Goal: Information Seeking & Learning: Learn about a topic

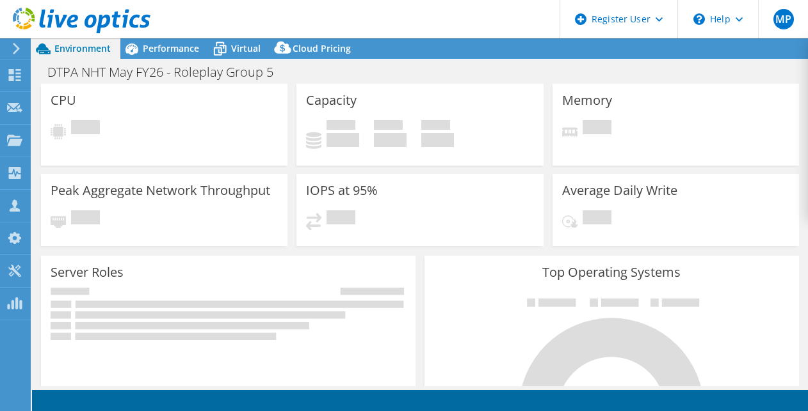
select select "EULondon"
select select "GBP"
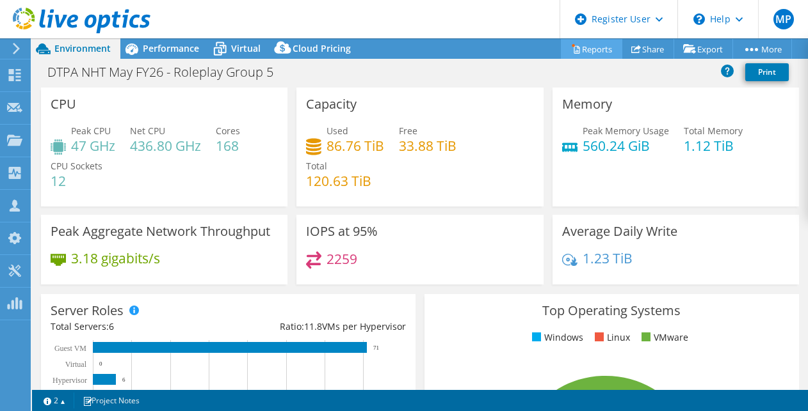
click at [592, 41] on link "Reports" at bounding box center [591, 49] width 61 height 20
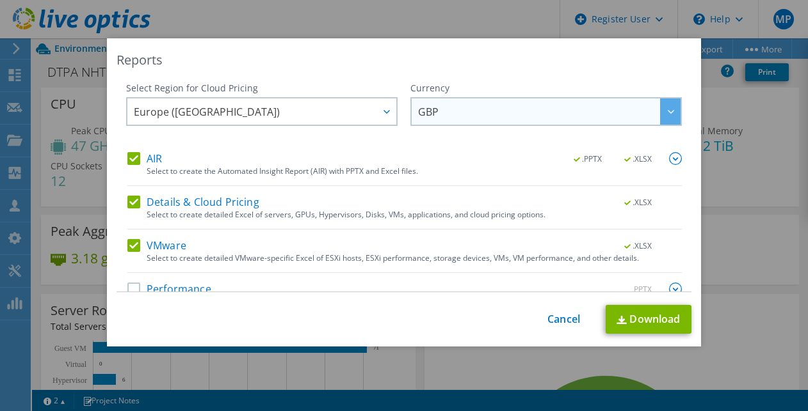
click at [484, 124] on span "GBP" at bounding box center [549, 112] width 262 height 26
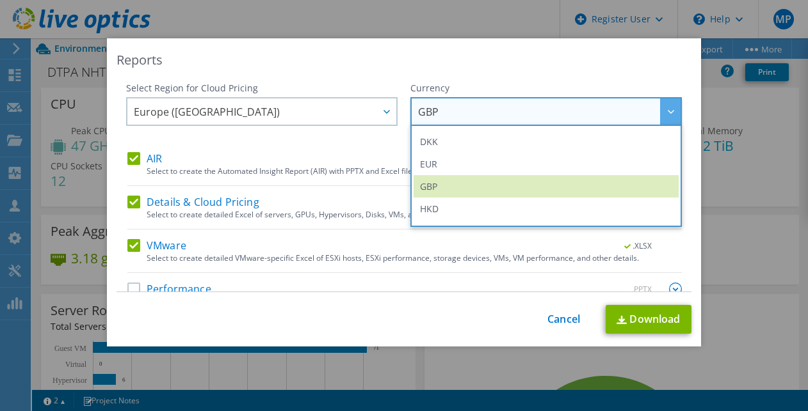
scroll to position [154, 0]
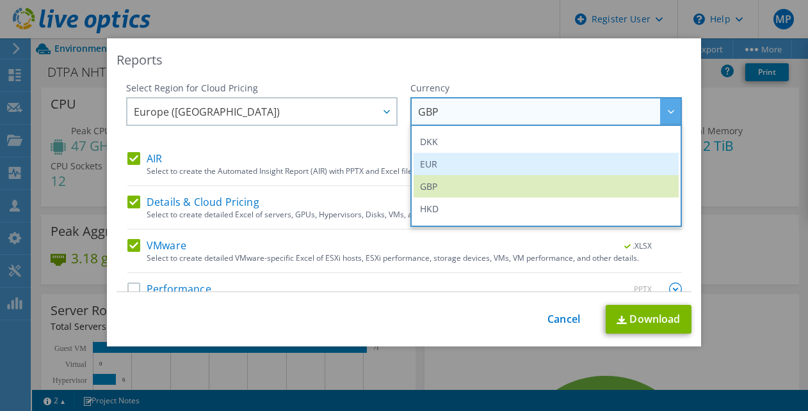
click at [454, 169] on li "EUR" at bounding box center [545, 164] width 265 height 22
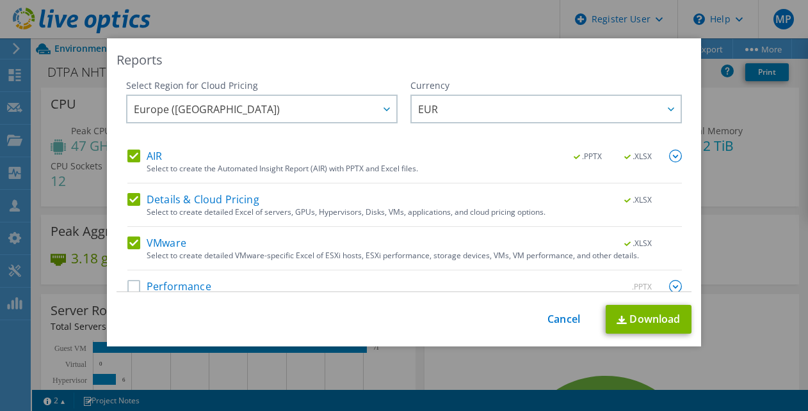
scroll to position [24, 0]
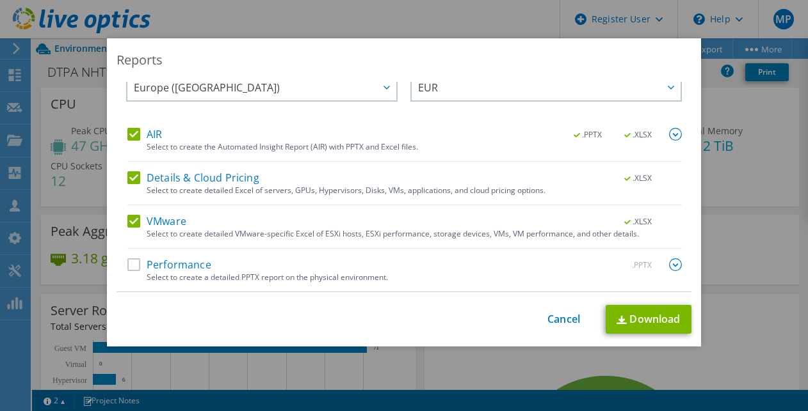
click at [127, 256] on div "AIR .PPTX .XLSX Select to create the Automated Insight Report (AIR) with PPTX a…" at bounding box center [404, 210] width 554 height 164
click at [139, 269] on label "Performance" at bounding box center [169, 265] width 84 height 13
click at [0, 0] on input "Performance" at bounding box center [0, 0] width 0 height 0
click at [648, 312] on link "Download" at bounding box center [648, 319] width 86 height 29
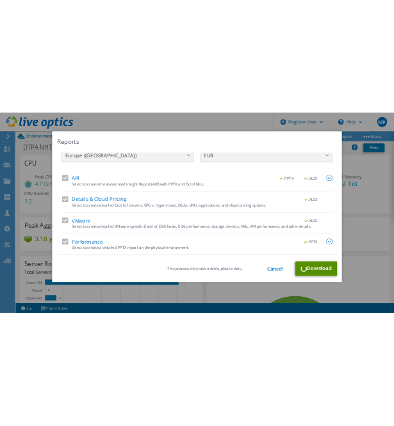
scroll to position [0, 0]
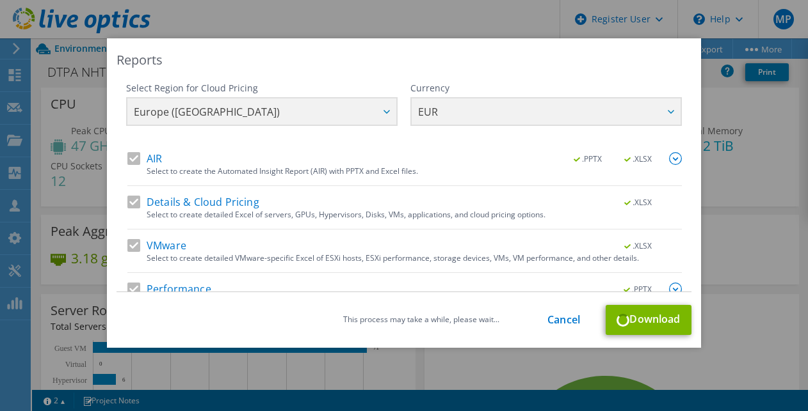
click at [292, 23] on div "Reports Select Region for Cloud Pricing Asia Pacific (Hong Kong) Asia Pacific (…" at bounding box center [404, 205] width 808 height 411
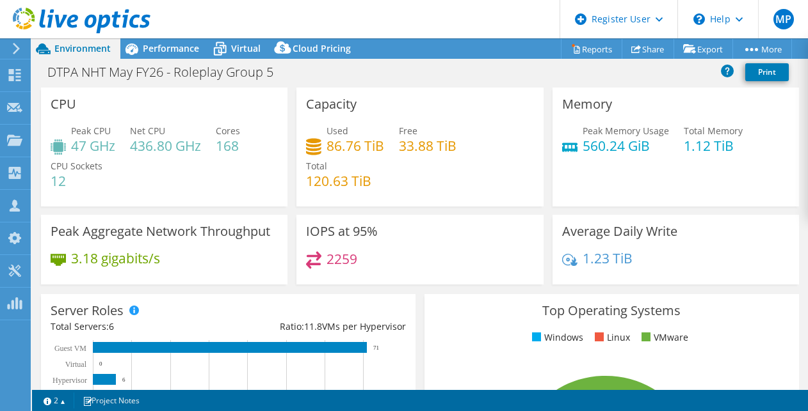
click at [385, 161] on div "Used 86.76 TiB Free 33.88 TiB Total 120.63 TiB" at bounding box center [419, 162] width 227 height 77
click at [383, 194] on div "Used 86.76 TiB Free 33.88 TiB Total 120.63 TiB" at bounding box center [419, 162] width 227 height 77
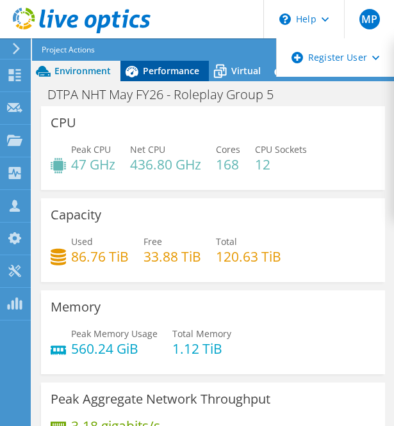
click at [154, 67] on span "Performance" at bounding box center [171, 71] width 56 height 12
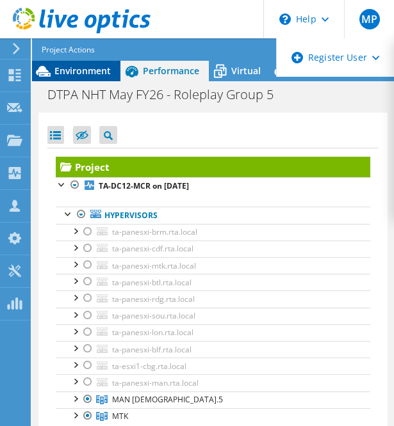
click at [95, 70] on span "Environment" at bounding box center [82, 71] width 56 height 12
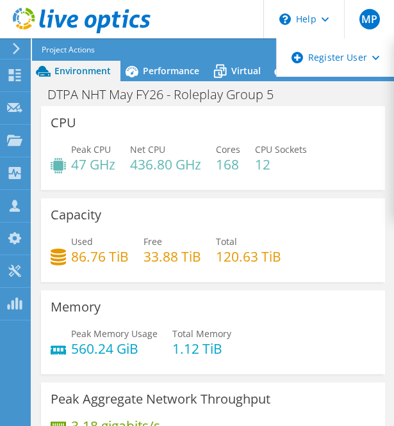
click at [90, 301] on h3 "Memory" at bounding box center [76, 307] width 50 height 14
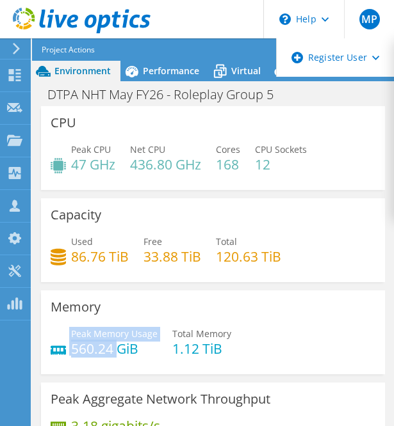
drag, startPoint x: 118, startPoint y: 354, endPoint x: 68, endPoint y: 346, distance: 50.1
click at [68, 346] on div "Peak Memory Usage 560.24 GiB" at bounding box center [104, 341] width 107 height 29
drag, startPoint x: 68, startPoint y: 346, endPoint x: 79, endPoint y: 353, distance: 12.8
click at [79, 353] on h4 "560.24 GiB" at bounding box center [114, 349] width 86 height 14
drag, startPoint x: 113, startPoint y: 355, endPoint x: 75, endPoint y: 353, distance: 38.4
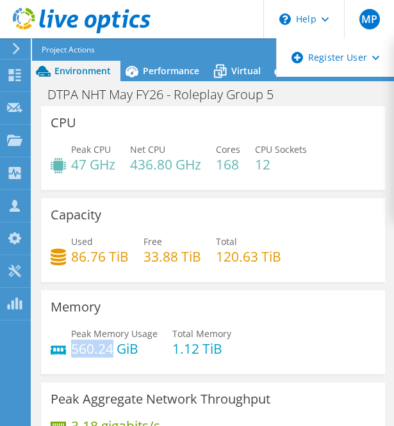
click at [75, 353] on h4 "560.24 GiB" at bounding box center [114, 349] width 86 height 14
copy h4 "560.24"
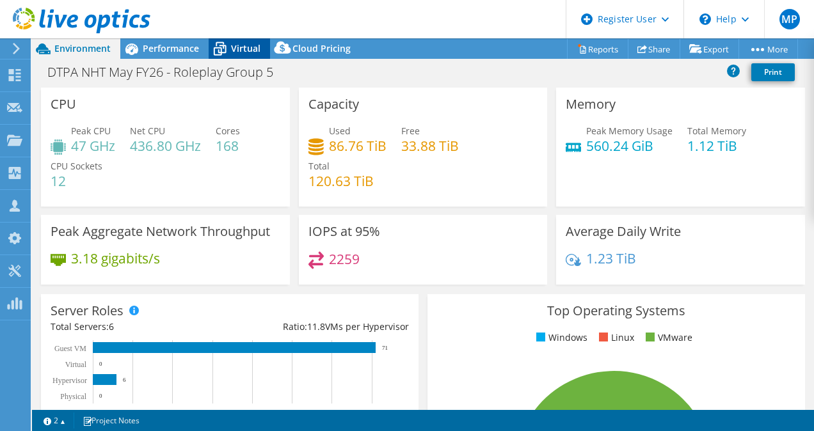
click at [246, 49] on span "Virtual" at bounding box center [245, 48] width 29 height 12
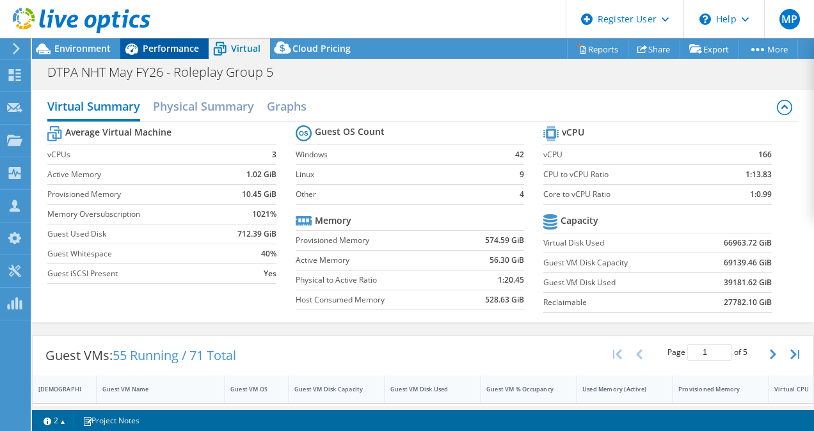
click at [184, 42] on div "Performance" at bounding box center [164, 48] width 88 height 20
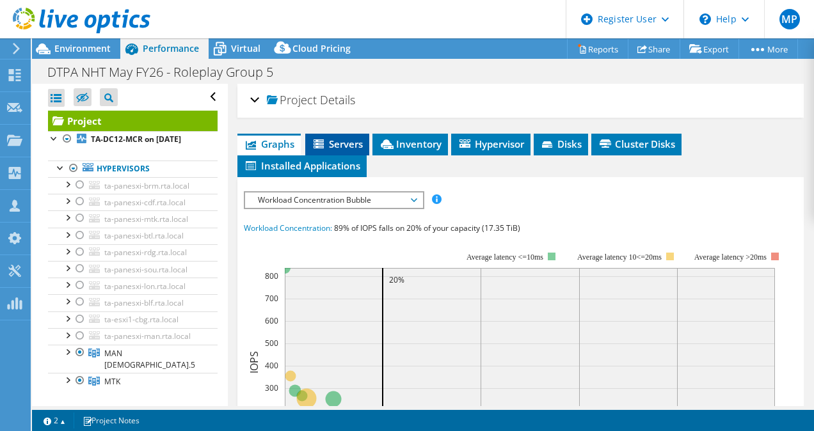
click at [340, 142] on span "Servers" at bounding box center [337, 144] width 51 height 13
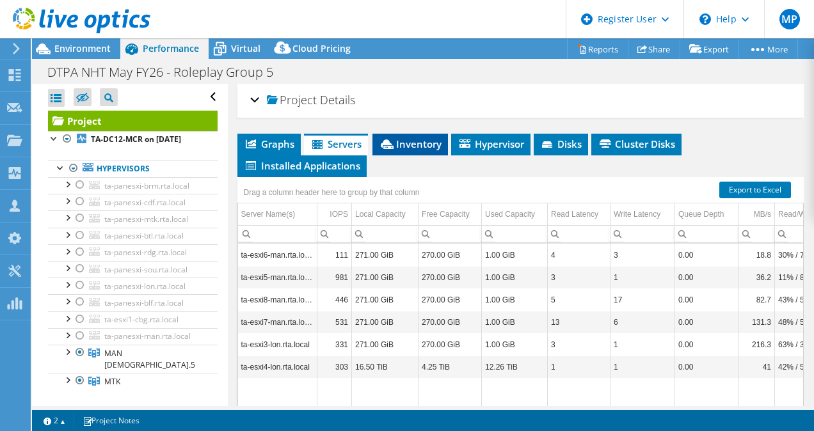
click at [405, 144] on span "Inventory" at bounding box center [410, 144] width 63 height 13
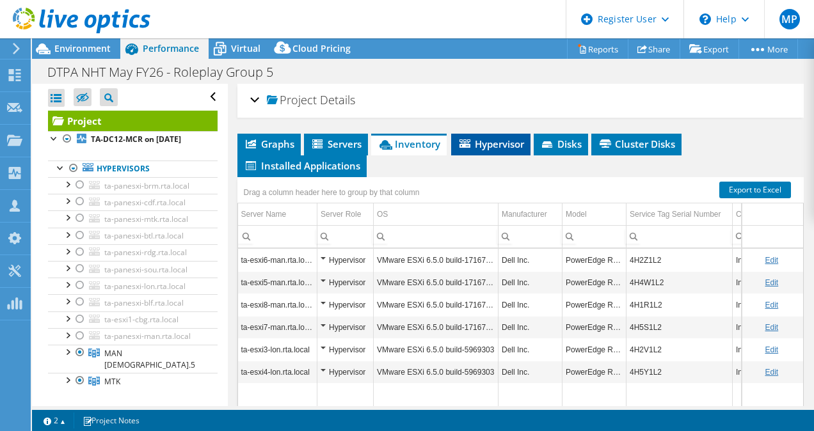
click at [484, 150] on li "Hypervisor" at bounding box center [490, 145] width 79 height 22
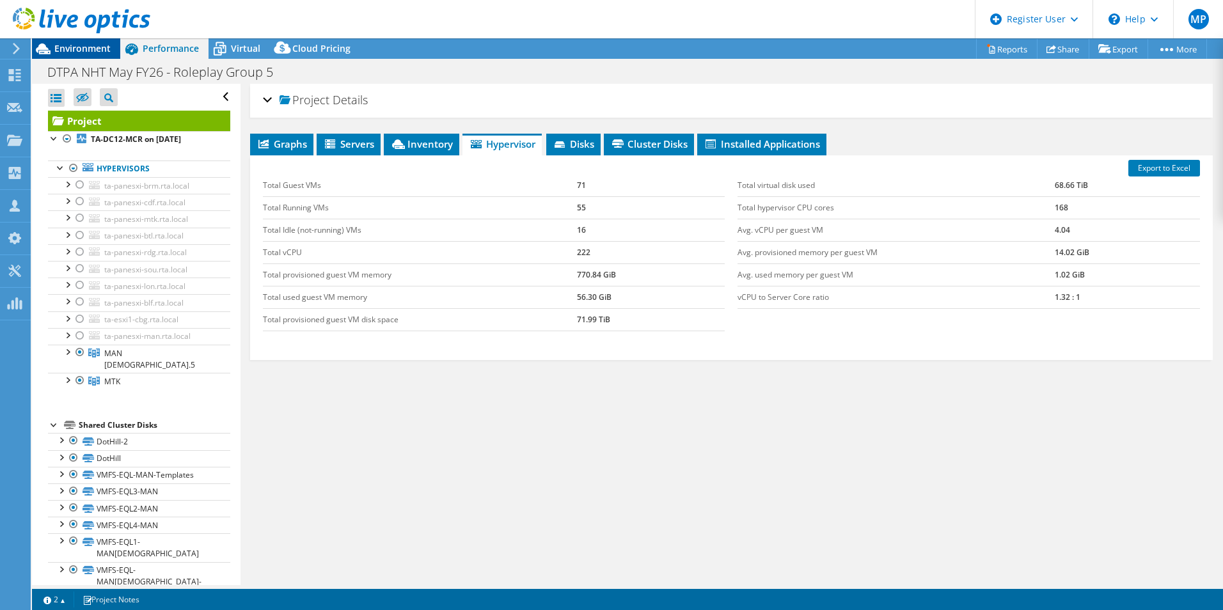
click at [84, 51] on span "Environment" at bounding box center [82, 48] width 56 height 12
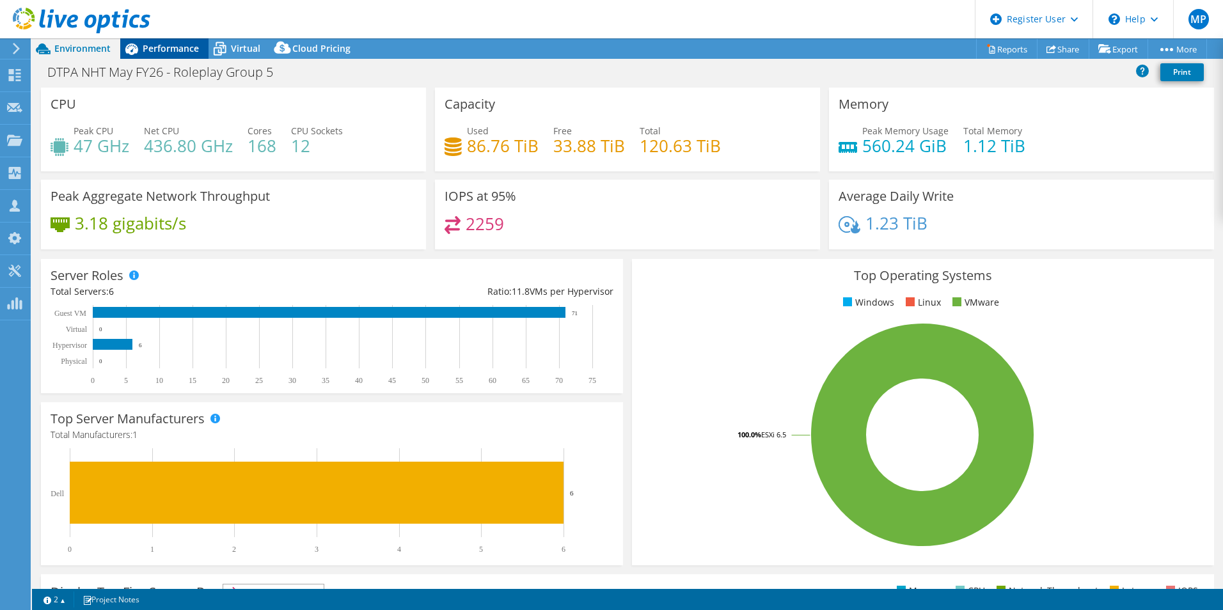
click at [171, 47] on span "Performance" at bounding box center [171, 48] width 56 height 12
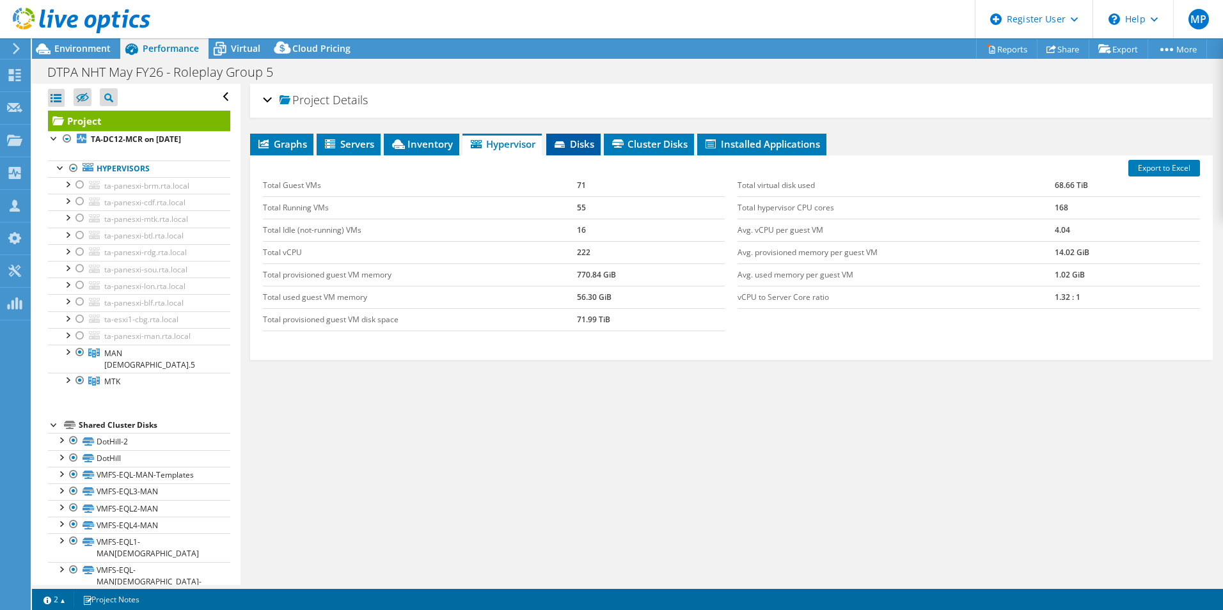
click at [569, 154] on li "Disks" at bounding box center [573, 145] width 54 height 22
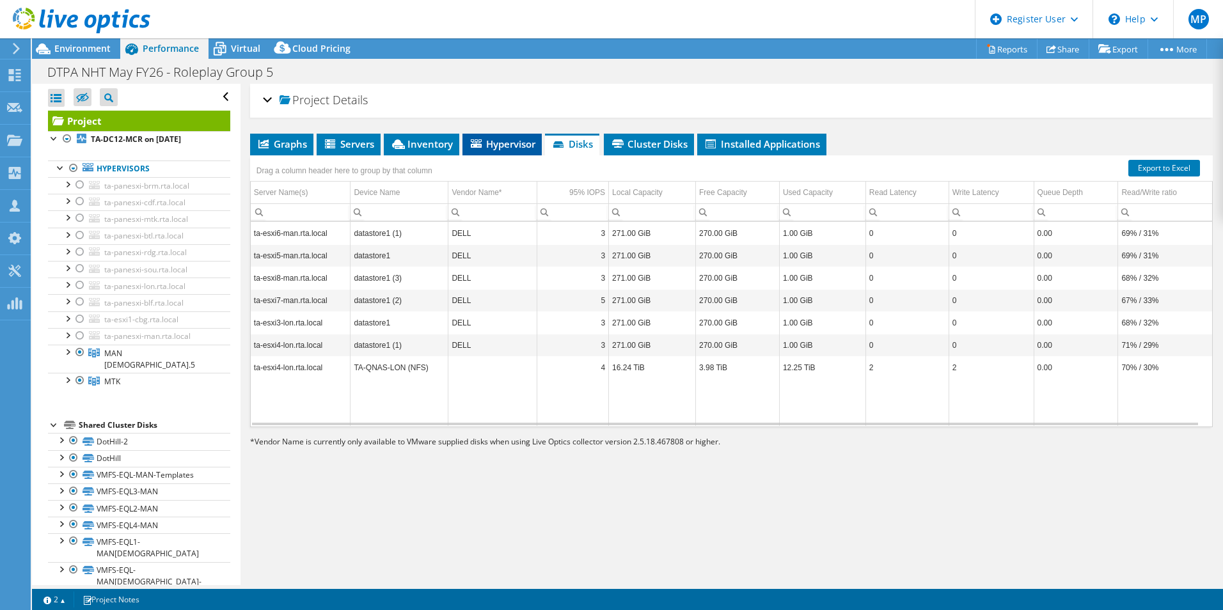
click at [506, 139] on span "Hypervisor" at bounding box center [502, 144] width 67 height 13
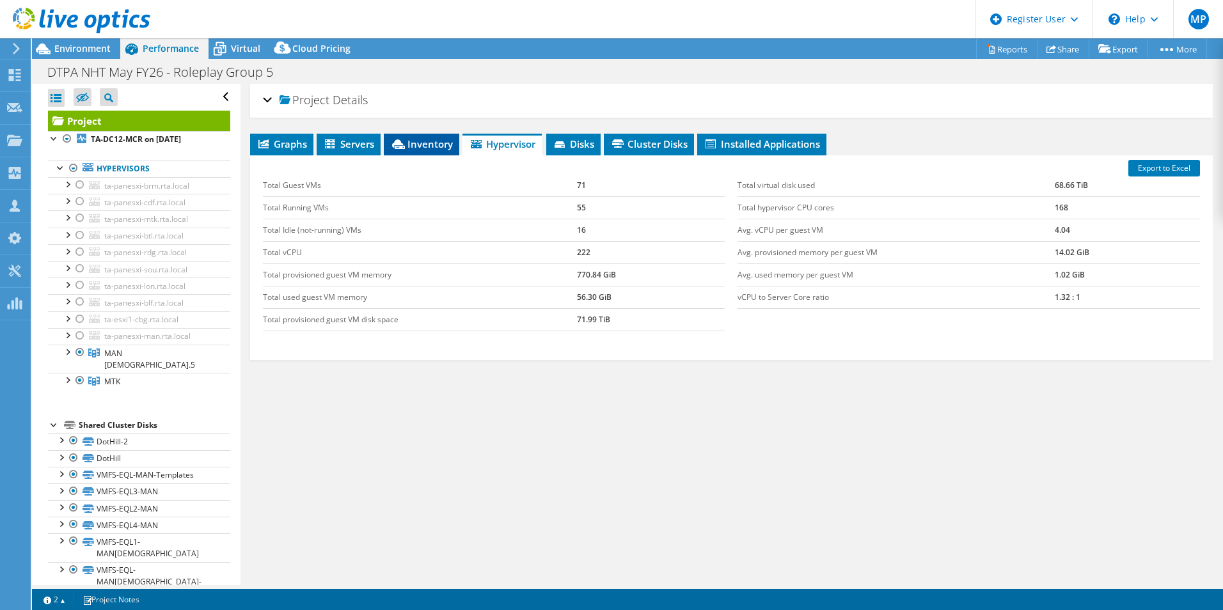
click at [431, 152] on li "Inventory" at bounding box center [422, 145] width 76 height 22
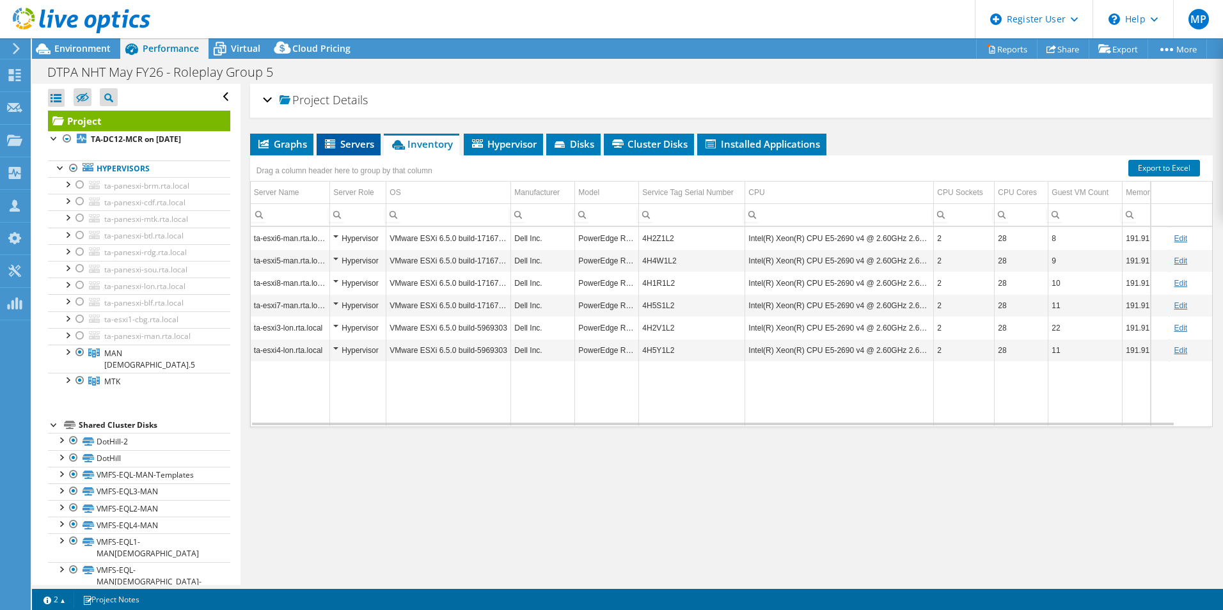
click at [336, 138] on span "Servers" at bounding box center [348, 144] width 51 height 13
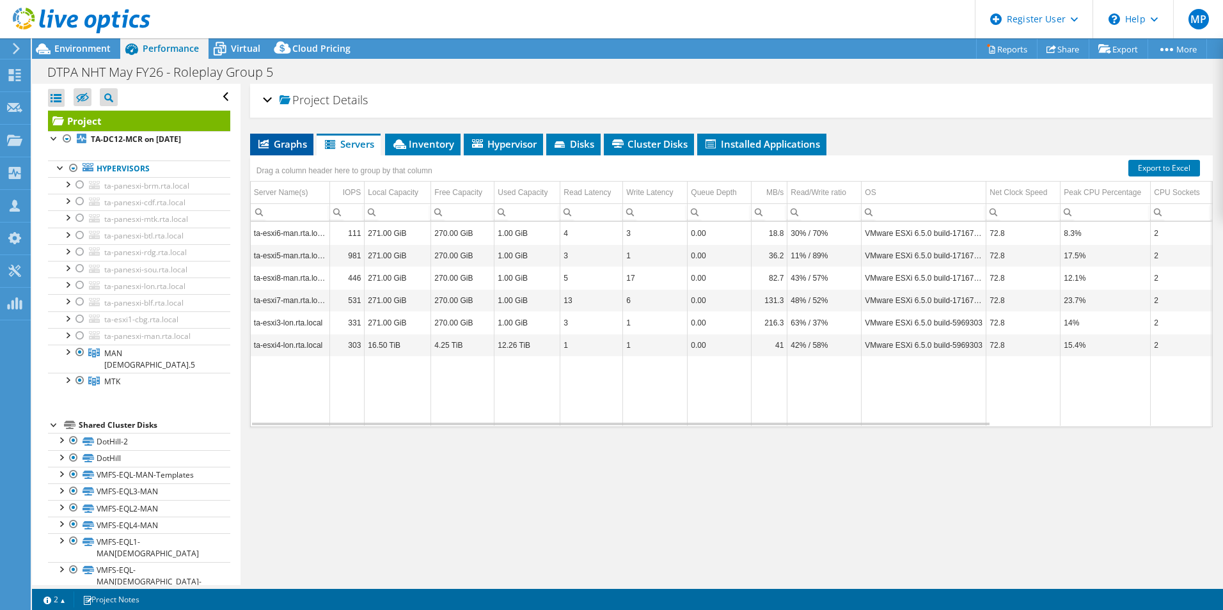
click at [292, 143] on span "Graphs" at bounding box center [282, 144] width 51 height 13
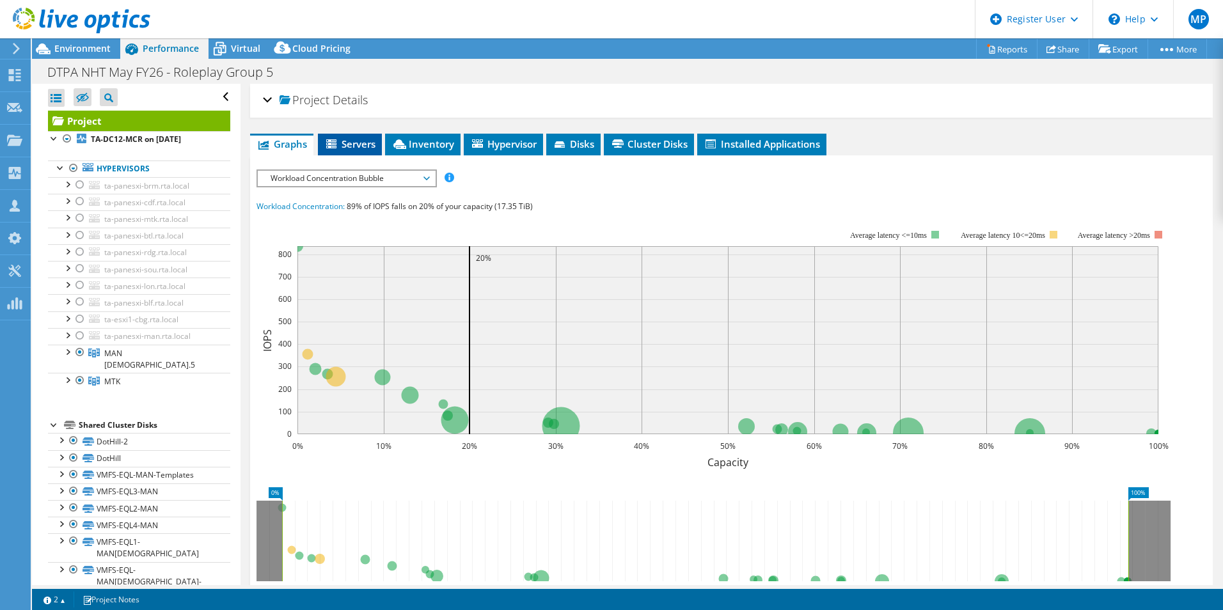
click at [353, 151] on li "Servers" at bounding box center [350, 145] width 64 height 22
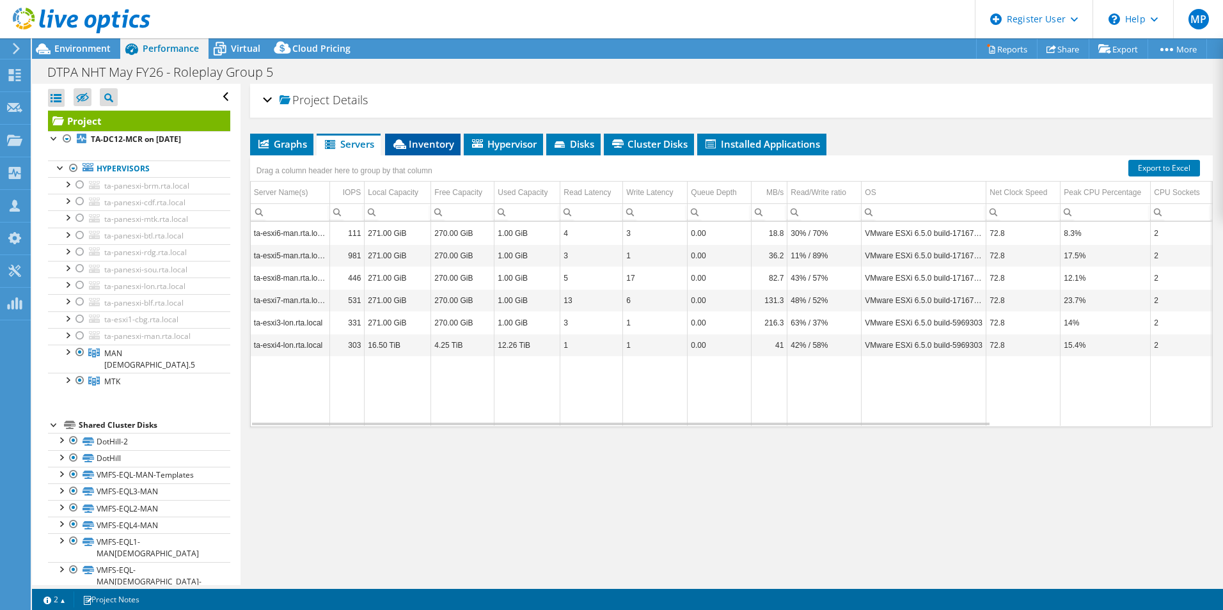
click at [413, 141] on span "Inventory" at bounding box center [423, 144] width 63 height 13
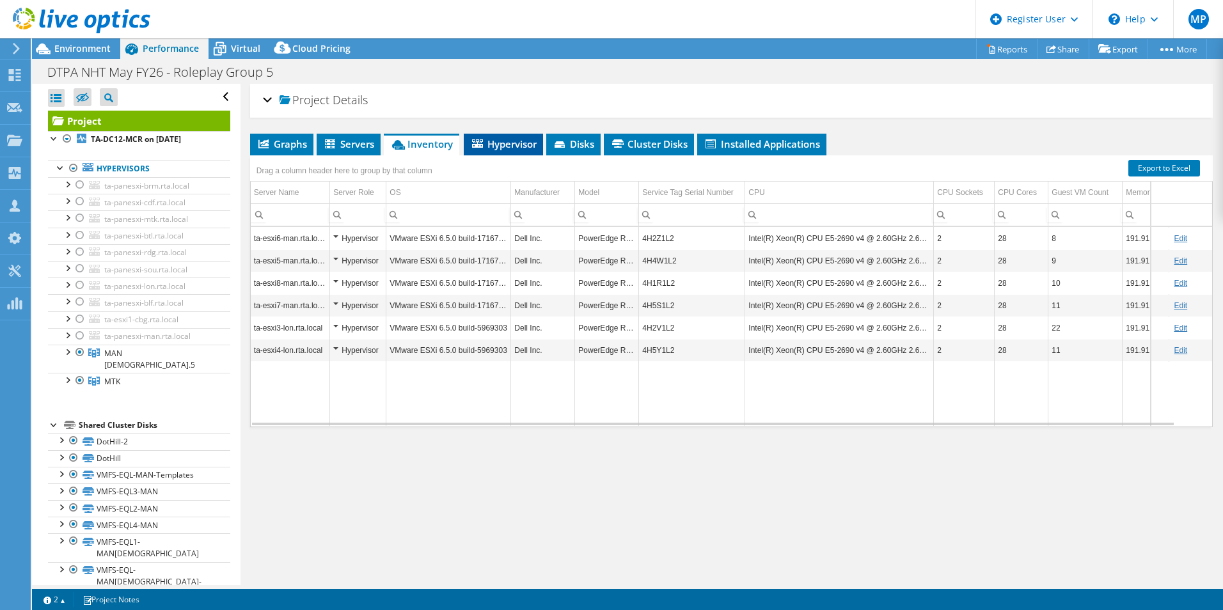
click at [514, 143] on span "Hypervisor" at bounding box center [503, 144] width 67 height 13
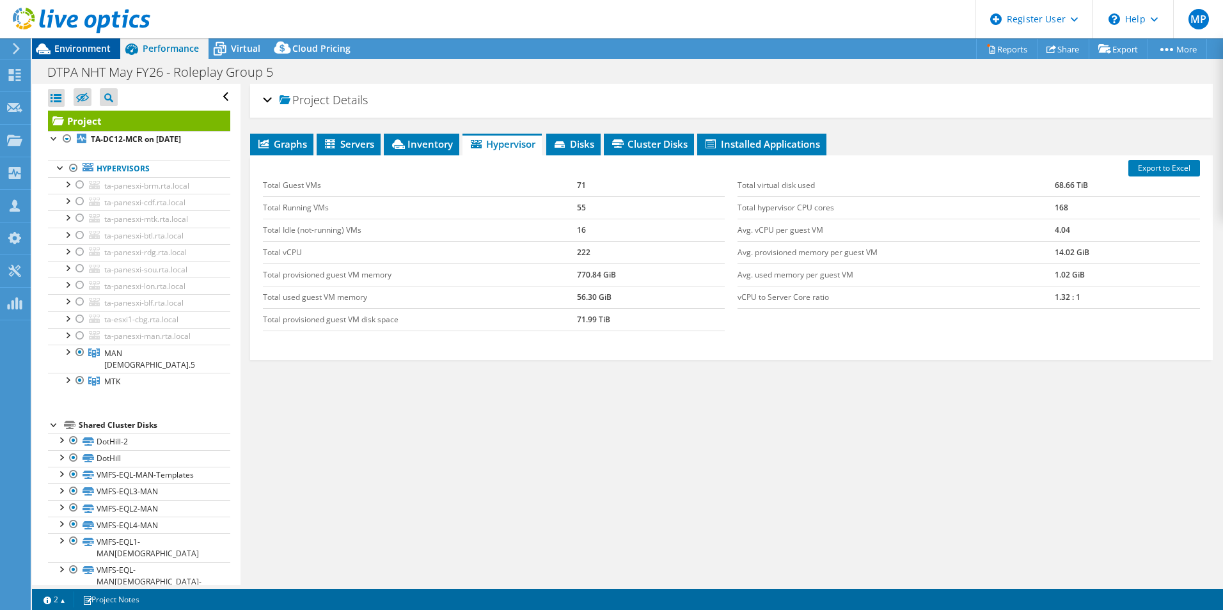
click at [94, 57] on div "Environment" at bounding box center [76, 48] width 88 height 20
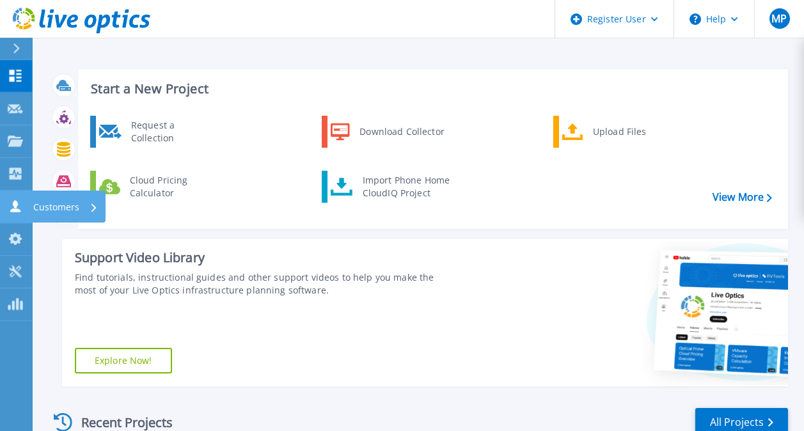
click at [17, 215] on link "Customers Customers" at bounding box center [16, 207] width 32 height 33
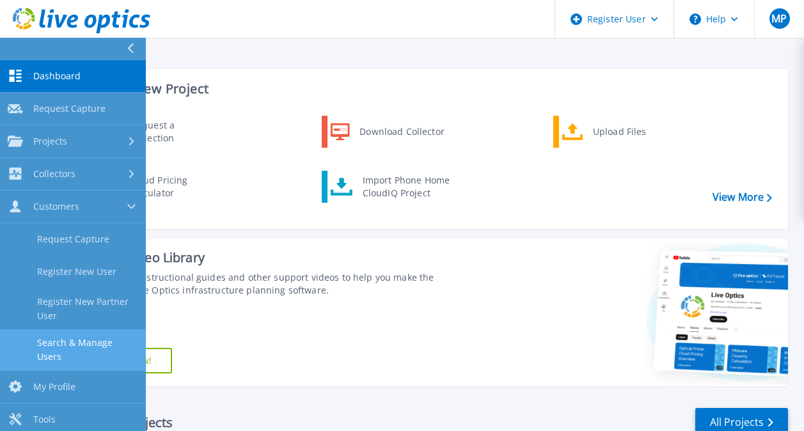
click at [80, 344] on link "Search & Manage Users" at bounding box center [73, 350] width 146 height 41
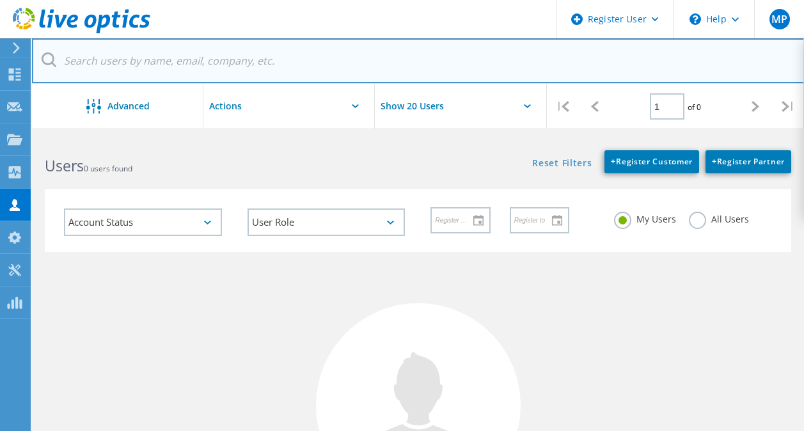
click at [177, 69] on input "text" at bounding box center [418, 60] width 773 height 45
paste input "2917546"
type input "2917546"
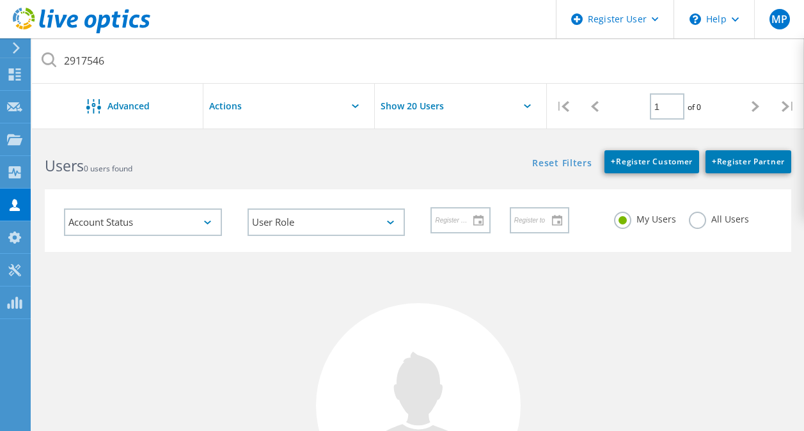
click at [692, 216] on label "All Users" at bounding box center [719, 218] width 60 height 12
click at [0, 0] on input "All Users" at bounding box center [0, 0] width 0 height 0
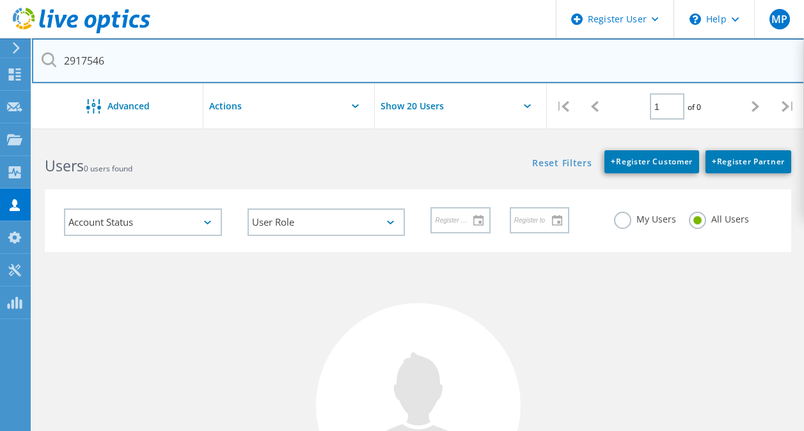
click at [226, 75] on input "2917546" at bounding box center [418, 60] width 773 height 45
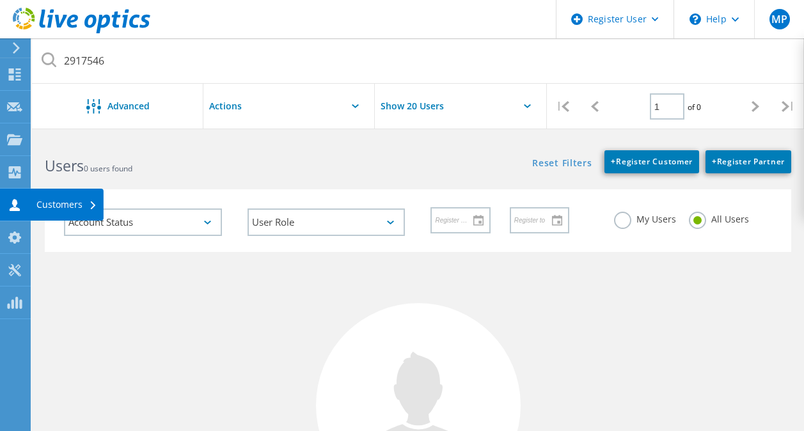
click at [57, 205] on div "Customers" at bounding box center [66, 204] width 61 height 9
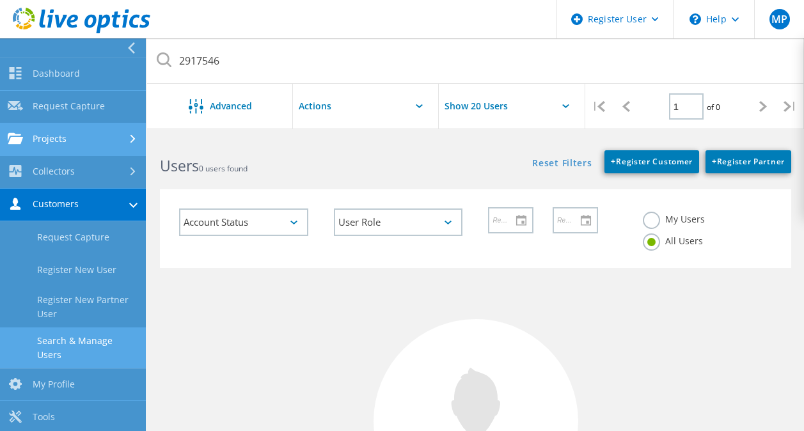
click at [128, 147] on link "Projects" at bounding box center [73, 139] width 146 height 33
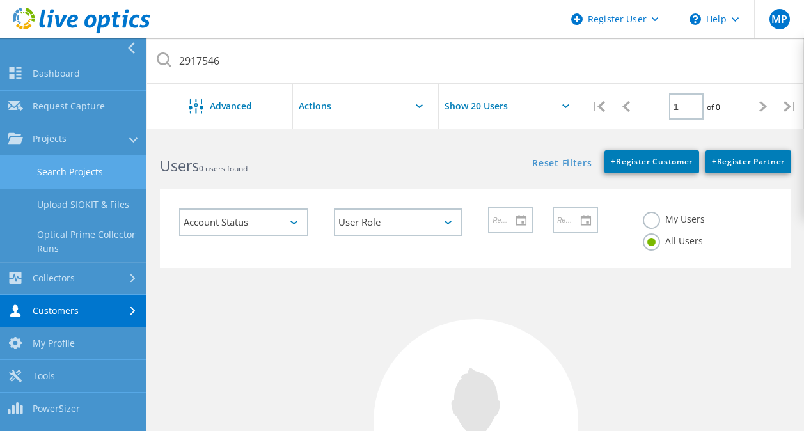
click at [120, 173] on link "Search Projects" at bounding box center [73, 172] width 146 height 33
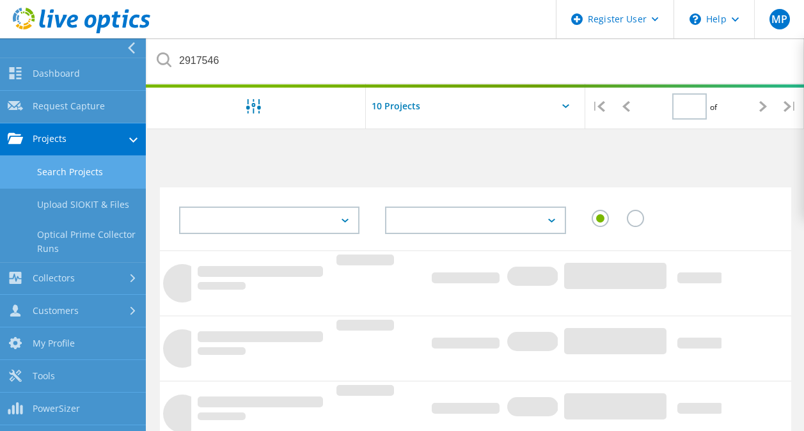
type input "1"
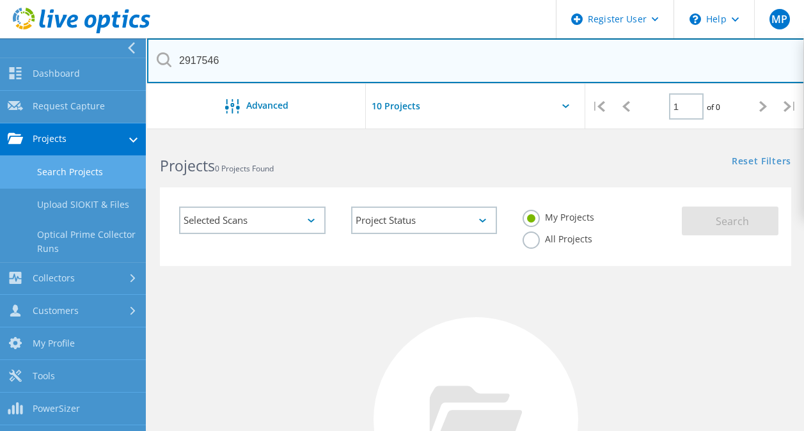
click at [327, 77] on input "2917546" at bounding box center [476, 60] width 658 height 45
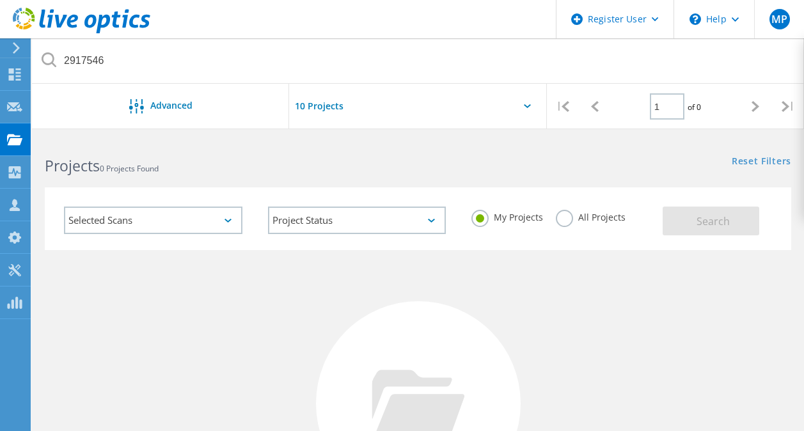
click at [578, 221] on label "All Projects" at bounding box center [591, 216] width 70 height 12
click at [0, 0] on input "All Projects" at bounding box center [0, 0] width 0 height 0
click at [715, 220] on span "Search" at bounding box center [713, 221] width 33 height 14
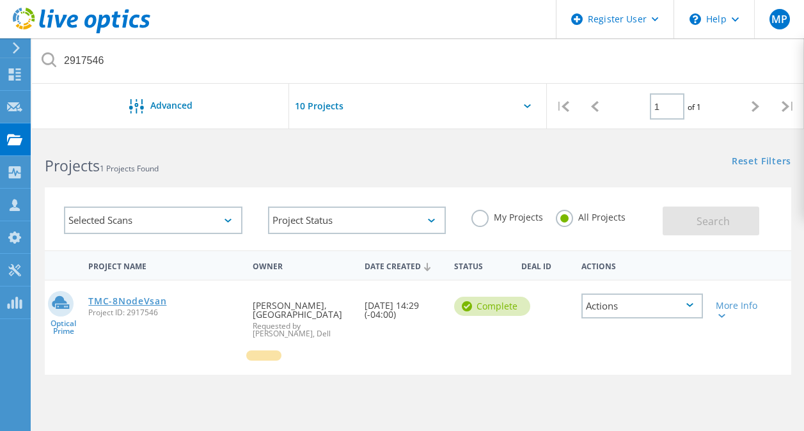
click at [145, 304] on link "TMC-8NodeVsan" at bounding box center [127, 301] width 78 height 9
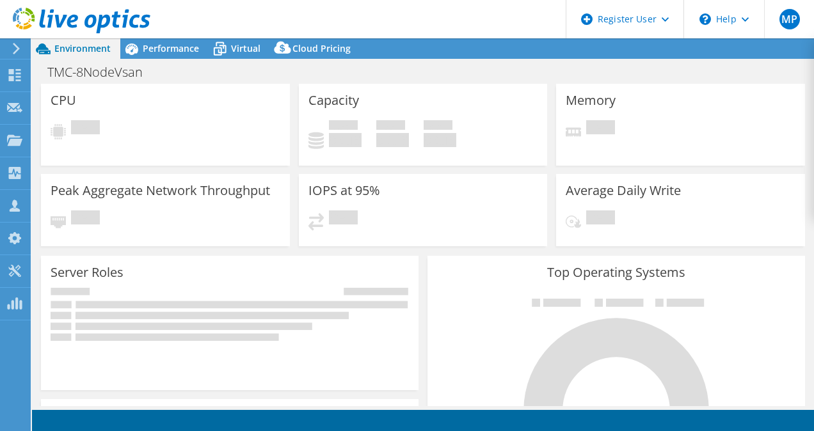
select select "USD"
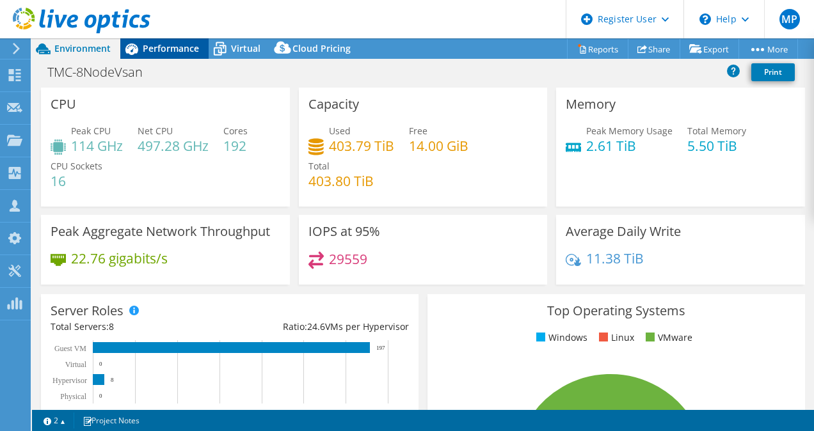
click at [168, 45] on span "Performance" at bounding box center [171, 48] width 56 height 12
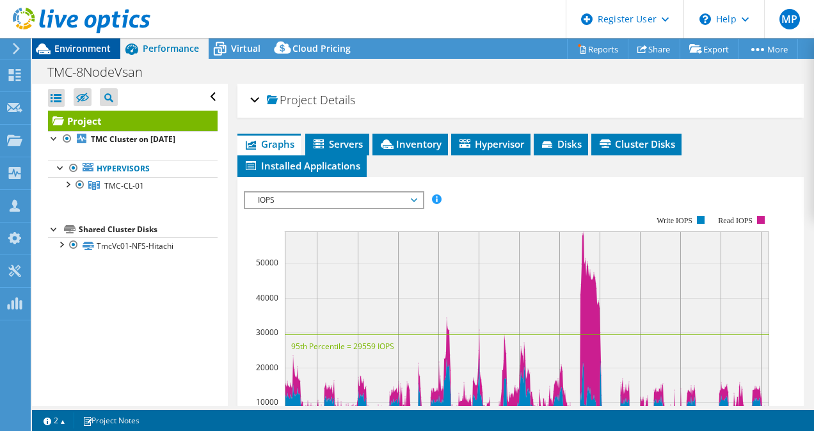
click at [95, 46] on span "Environment" at bounding box center [82, 48] width 56 height 12
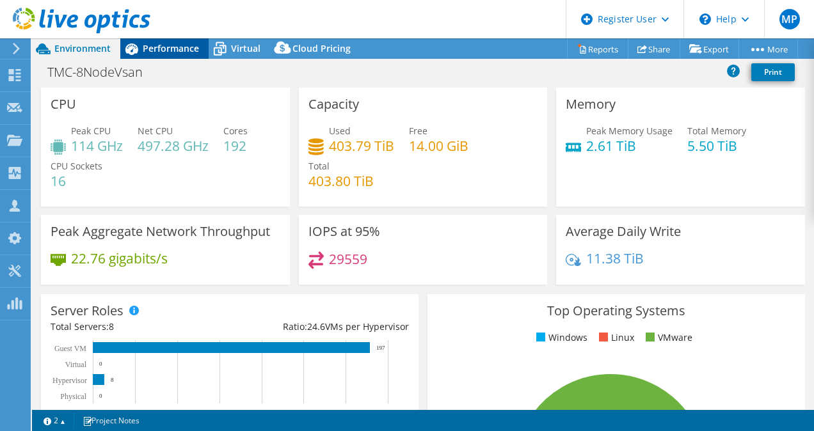
click at [159, 42] on div "Performance" at bounding box center [164, 48] width 88 height 20
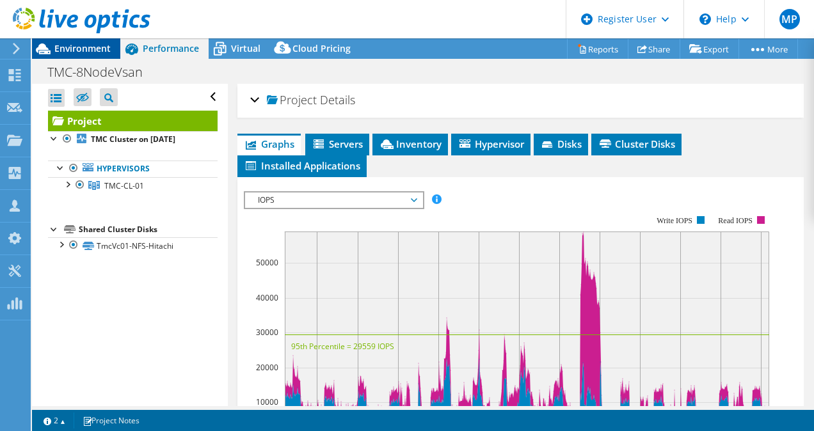
click at [72, 50] on span "Environment" at bounding box center [82, 48] width 56 height 12
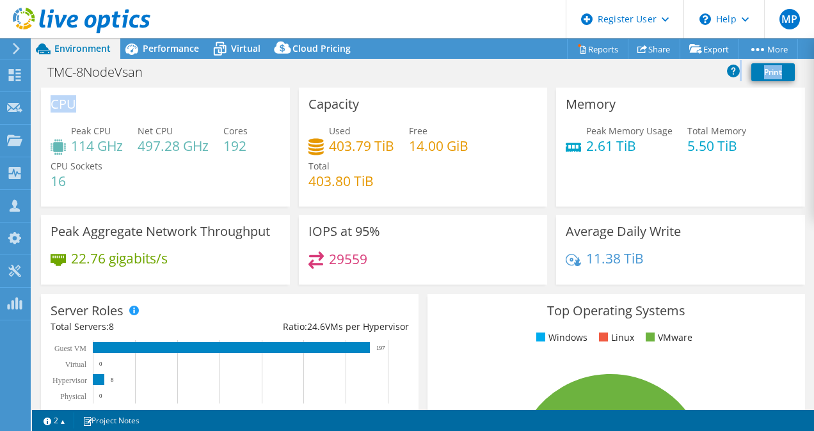
click at [267, 88] on div "Project Actions Project Actions Reports Share Export vSAN ReadyNode Sizer" at bounding box center [423, 234] width 782 height 393
drag, startPoint x: 267, startPoint y: 90, endPoint x: 125, endPoint y: 157, distance: 157.1
click at [132, 152] on div "Peak CPU 114 GHz Net CPU 497.28 GHz Cores 192 CPU Sockets 16" at bounding box center [166, 162] width 230 height 77
click at [69, 100] on h3 "CPU" at bounding box center [64, 104] width 26 height 14
click at [166, 47] on span "Performance" at bounding box center [171, 48] width 56 height 12
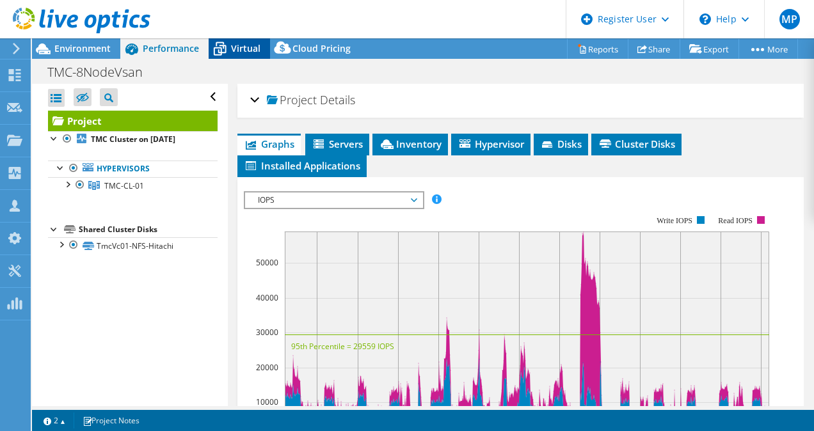
click at [237, 44] on span "Virtual" at bounding box center [245, 48] width 29 height 12
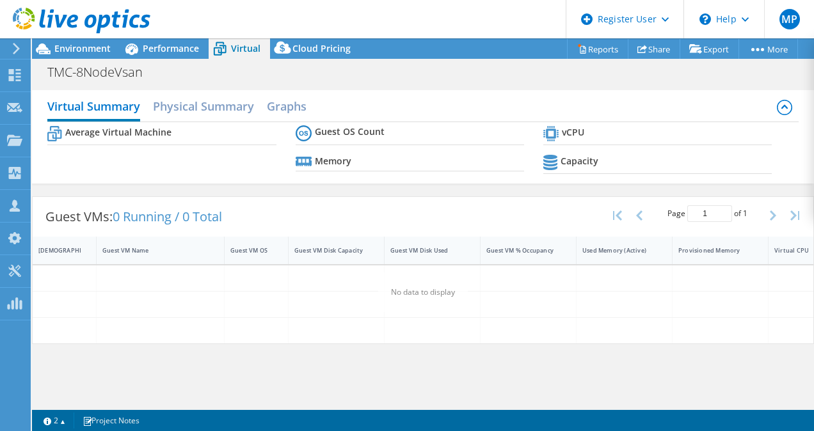
click at [552, 127] on rect at bounding box center [551, 127] width 1 height 2
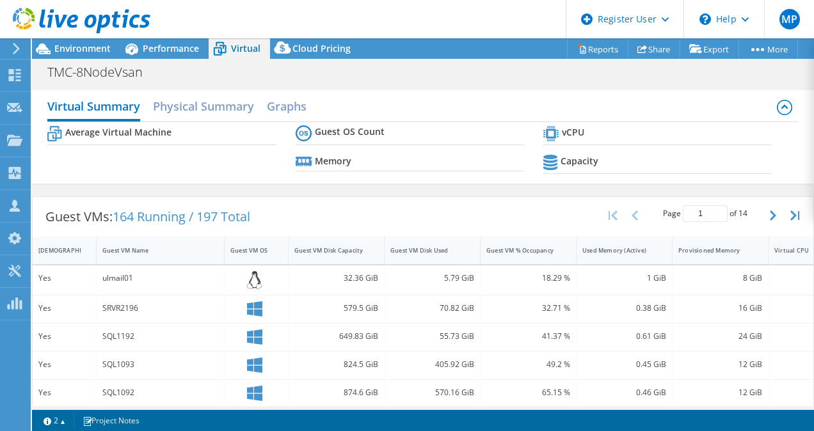
click at [569, 132] on b "vCPU" at bounding box center [573, 132] width 22 height 13
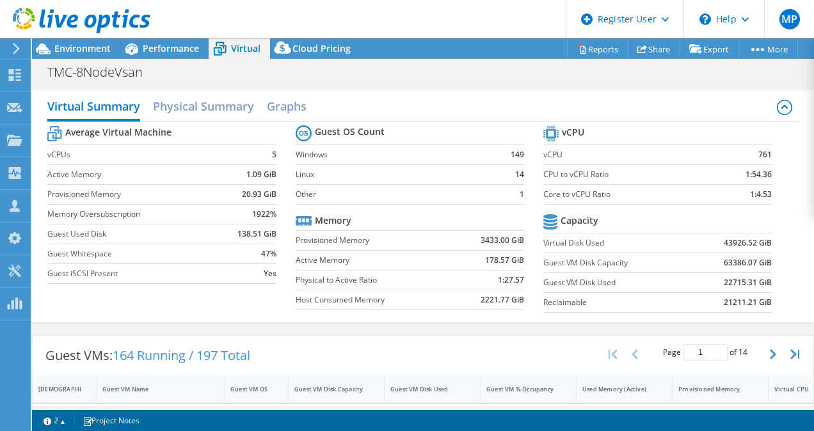
click at [676, 205] on section "vCPU vCPU 761 CPU to vCPU Ratio 1:54.36 Core to vCPU Ratio 1:4.53 Capacity Virt…" at bounding box center [667, 221] width 248 height 196
click at [246, 113] on h2 "Physical Summary" at bounding box center [203, 107] width 101 height 28
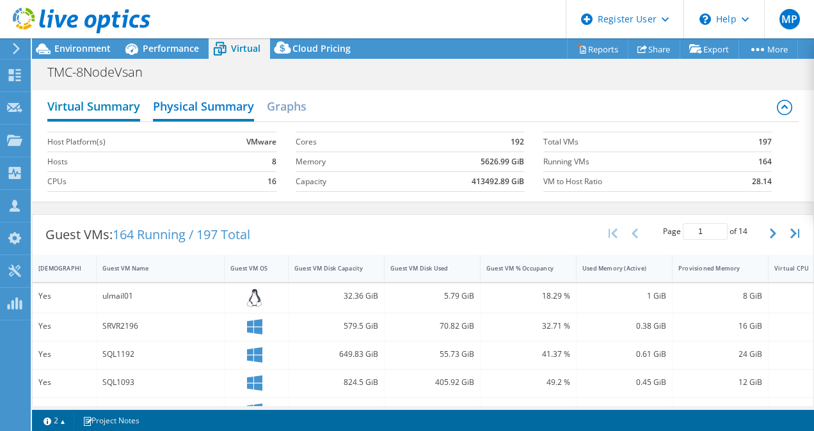
click at [133, 107] on h2 "Virtual Summary" at bounding box center [93, 107] width 93 height 28
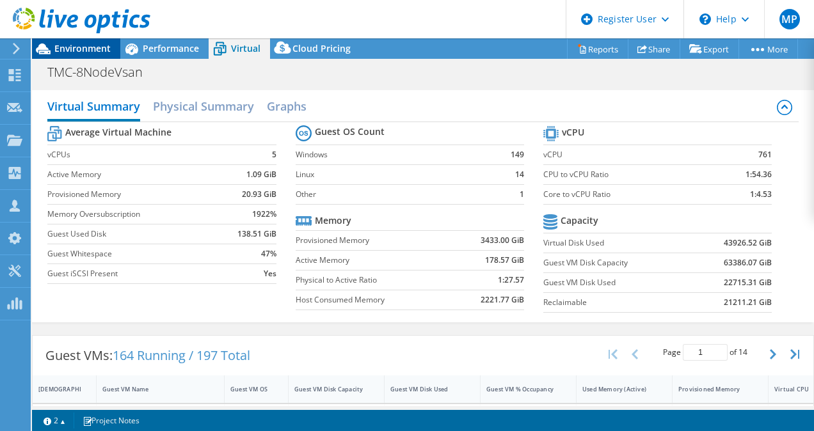
click at [83, 47] on span "Environment" at bounding box center [82, 48] width 56 height 12
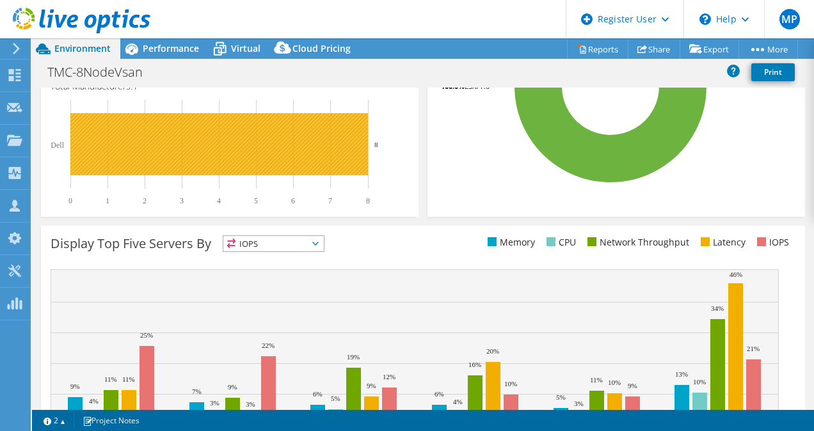
scroll to position [64, 0]
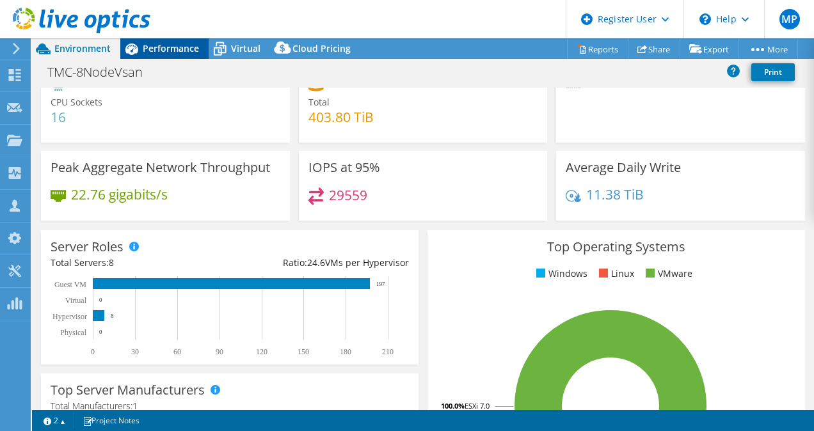
click at [177, 52] on span "Performance" at bounding box center [171, 48] width 56 height 12
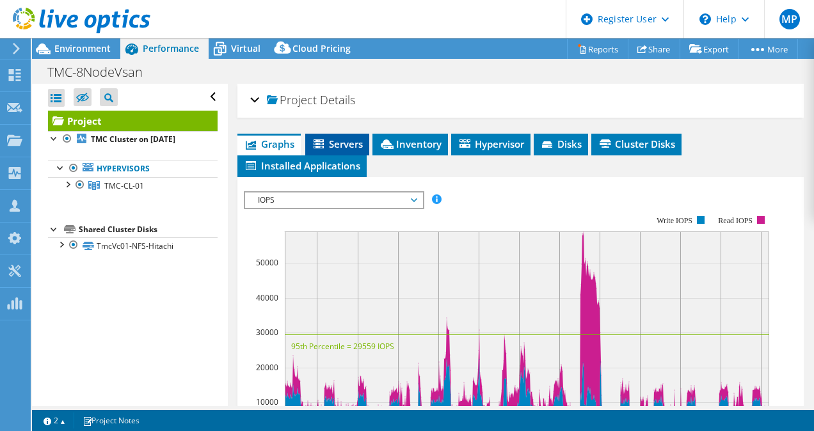
click at [344, 134] on li "Servers" at bounding box center [337, 145] width 64 height 22
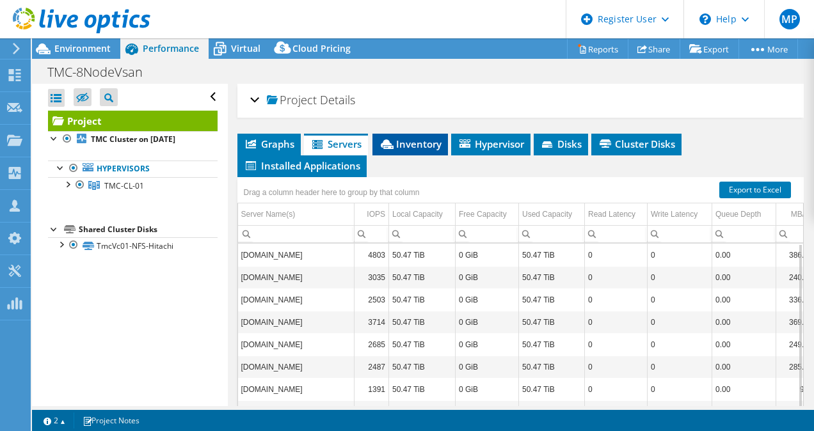
click at [415, 147] on span "Inventory" at bounding box center [410, 144] width 63 height 13
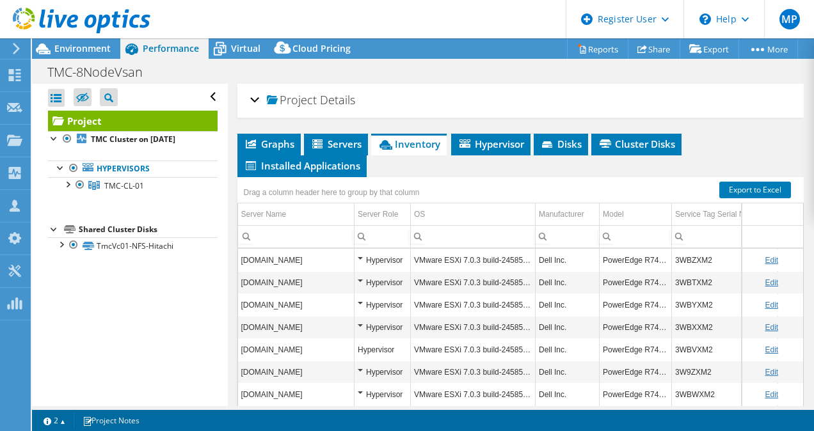
click at [501, 155] on ul "Graphs Servers Inventory Hypervisor Disks Cluster Disks Installed Applications" at bounding box center [520, 156] width 567 height 44
click at [500, 148] on span "Hypervisor" at bounding box center [491, 144] width 67 height 13
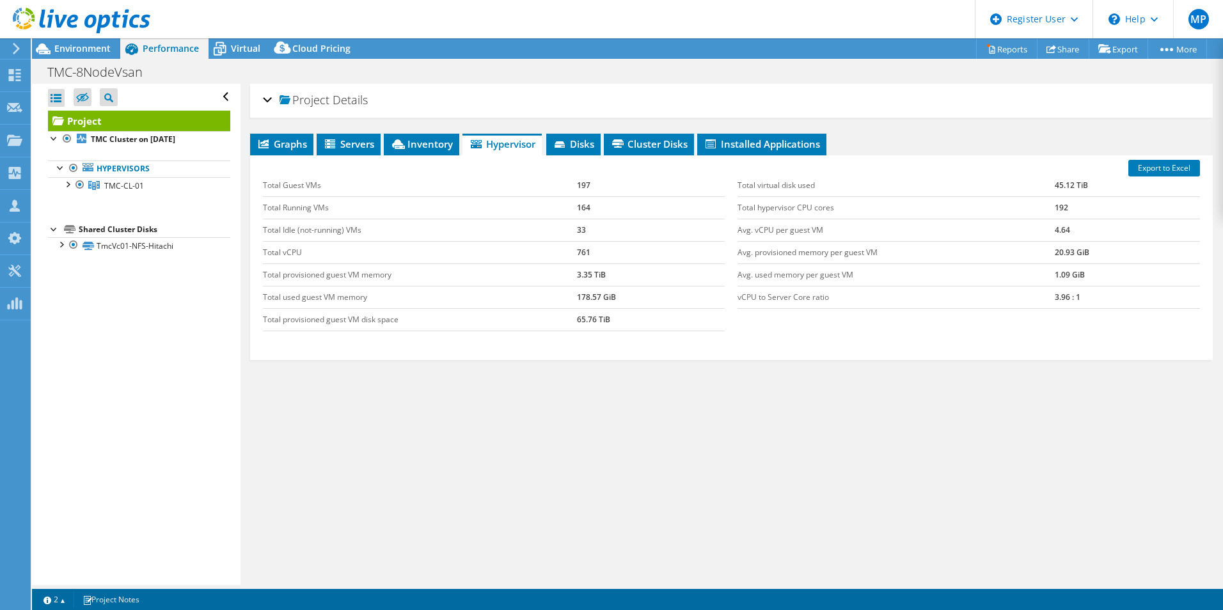
select select "USD"
